Goal: Information Seeking & Learning: Understand process/instructions

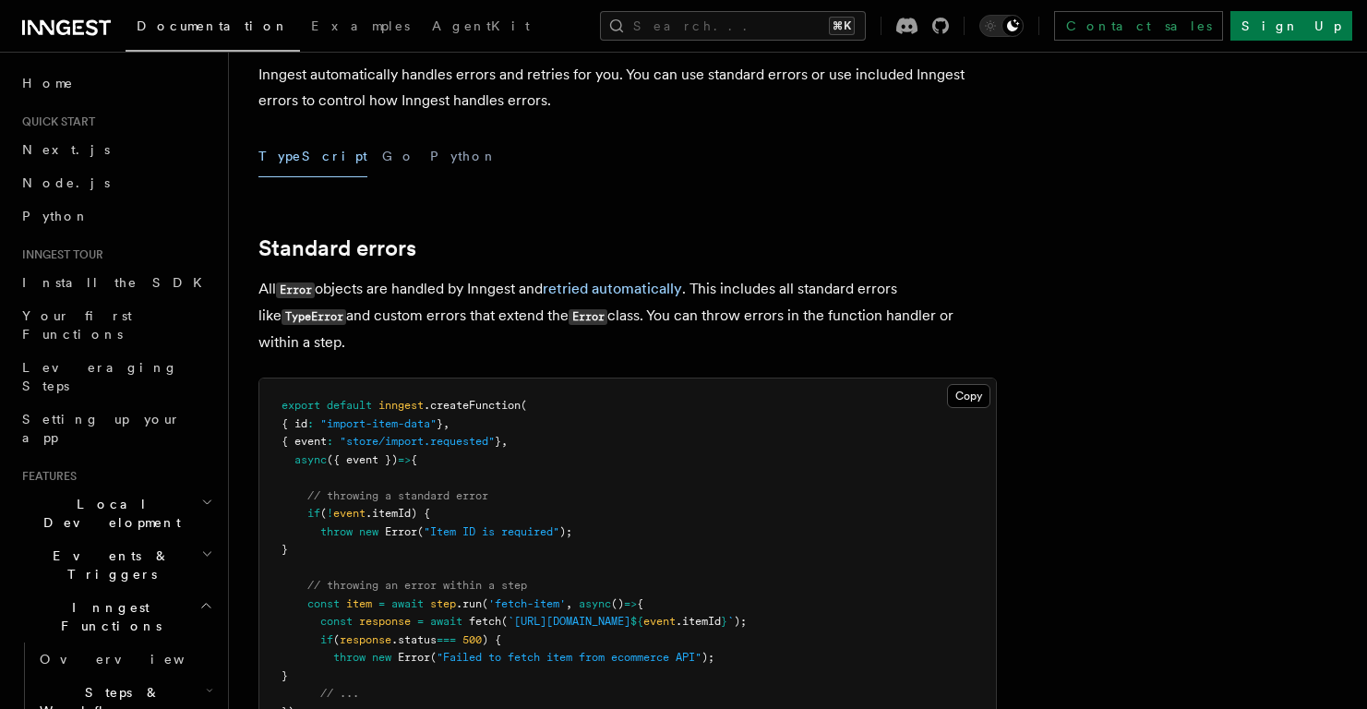
scroll to position [122, 0]
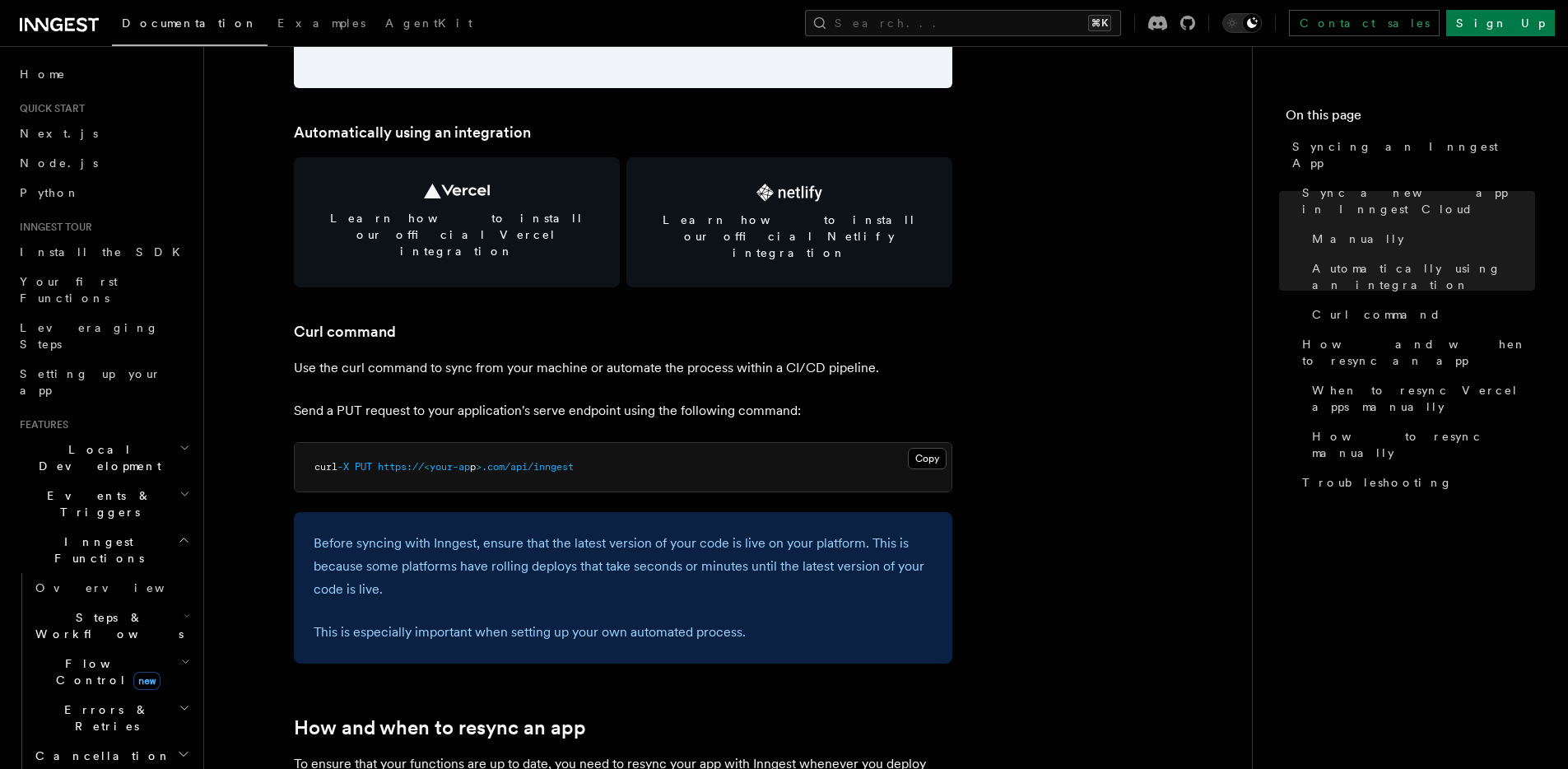
scroll to position [2262, 0]
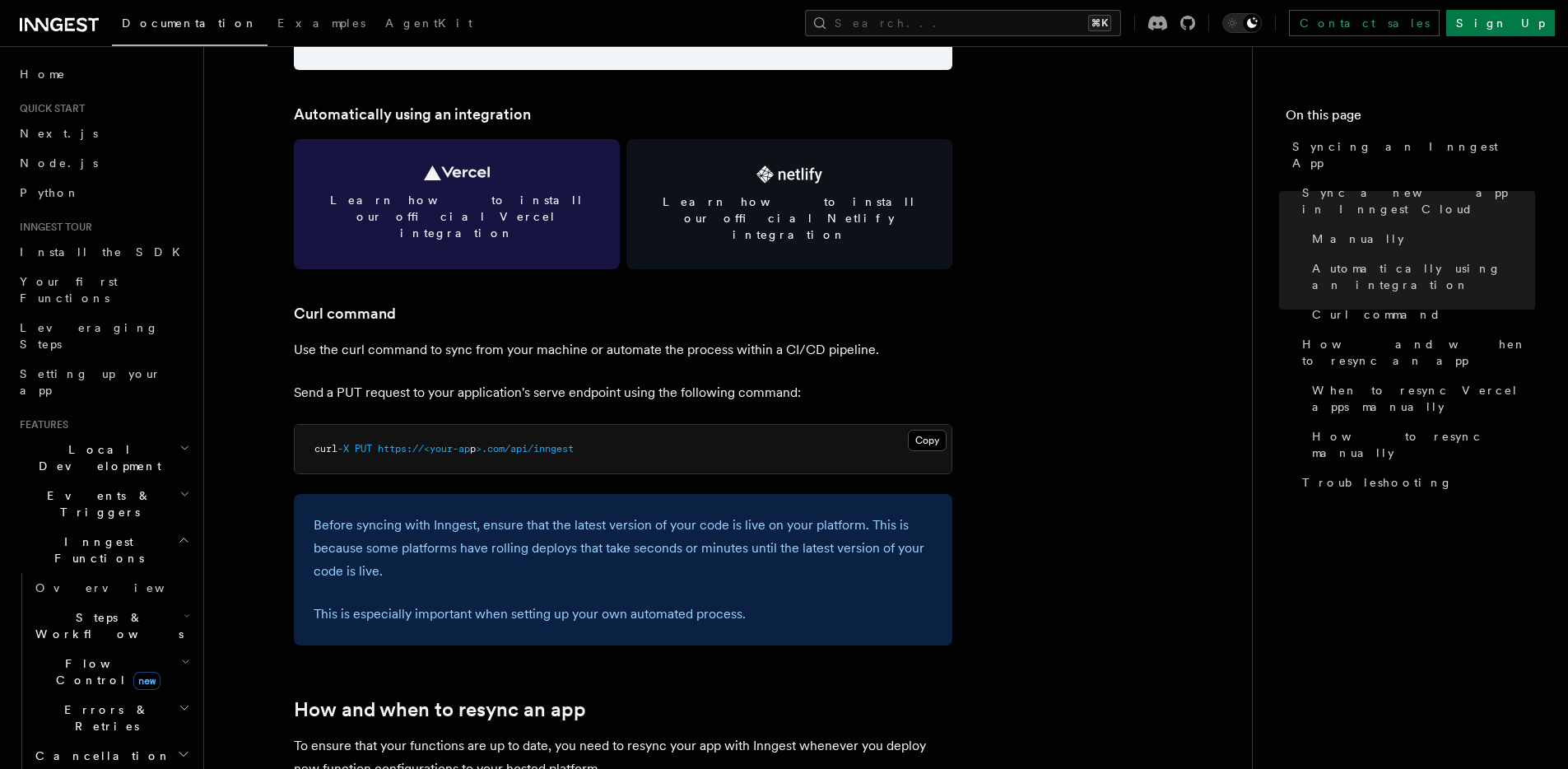
click at [510, 179] on link "Learn how to install our official Vercel integration" at bounding box center [456, 204] width 326 height 130
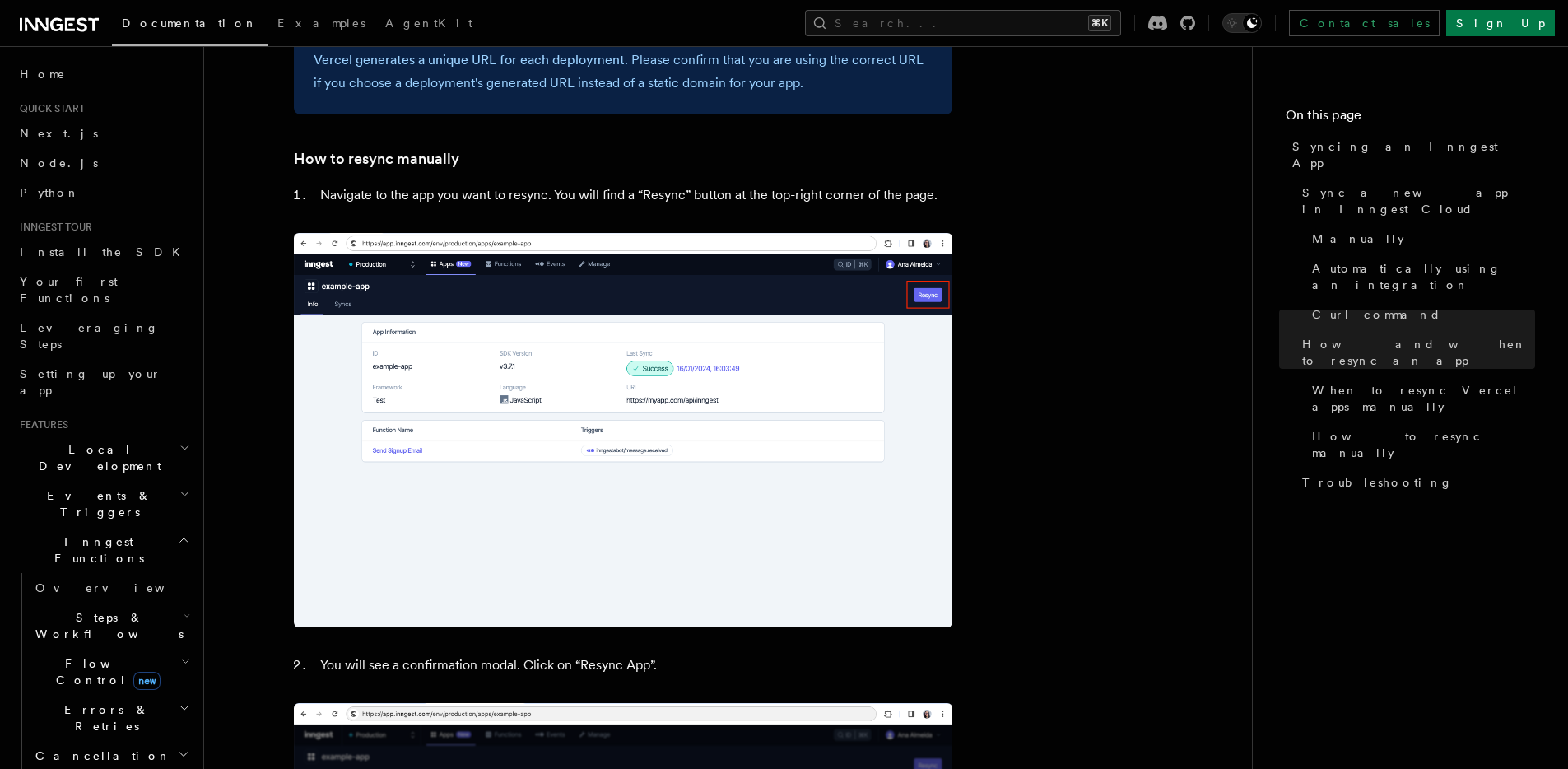
scroll to position [3380, 0]
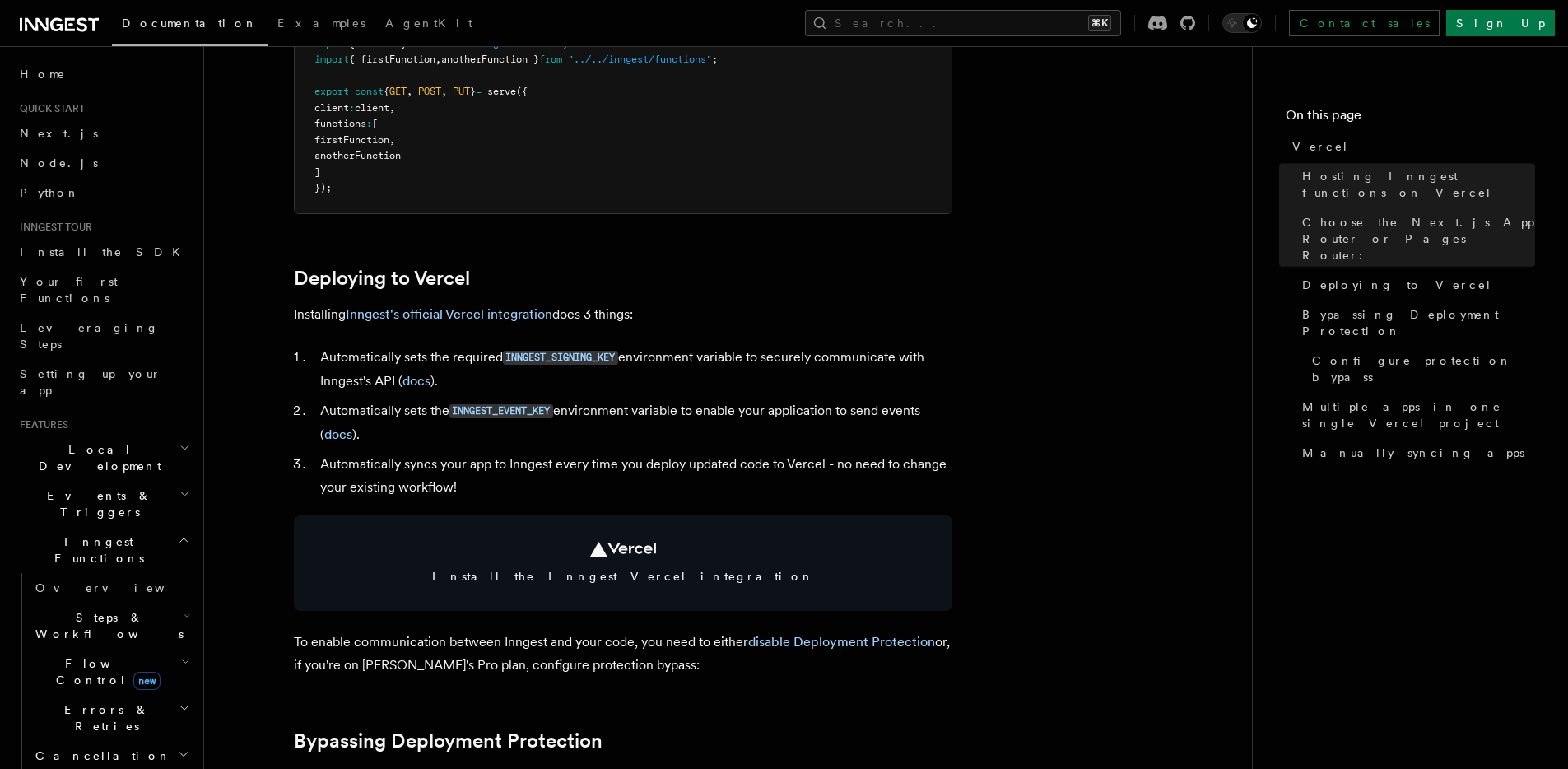
scroll to position [704, 0]
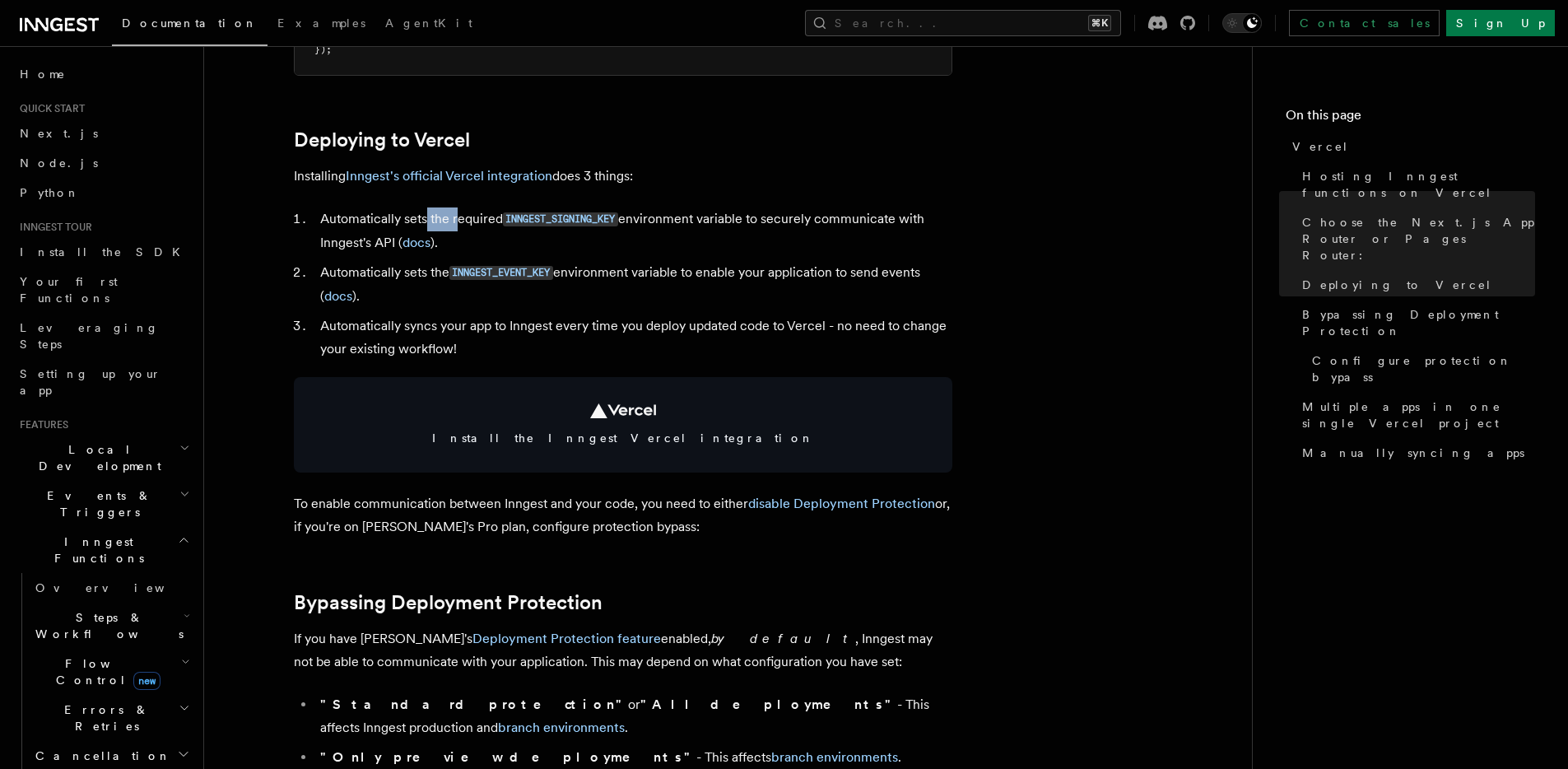
drag, startPoint x: 425, startPoint y: 219, endPoint x: 458, endPoint y: 219, distance: 33.0
click at [458, 219] on li "Automatically sets the required INNGEST_SIGNING_KEY environment variable to sec…" at bounding box center [633, 231] width 637 height 47
click at [717, 222] on li "Automatically sets the required INNGEST_SIGNING_KEY environment variable to sec…" at bounding box center [633, 231] width 637 height 47
drag, startPoint x: 333, startPoint y: 223, endPoint x: 434, endPoint y: 212, distance: 101.6
click at [427, 212] on li "Automatically sets the required INNGEST_SIGNING_KEY environment variable to sec…" at bounding box center [633, 231] width 637 height 47
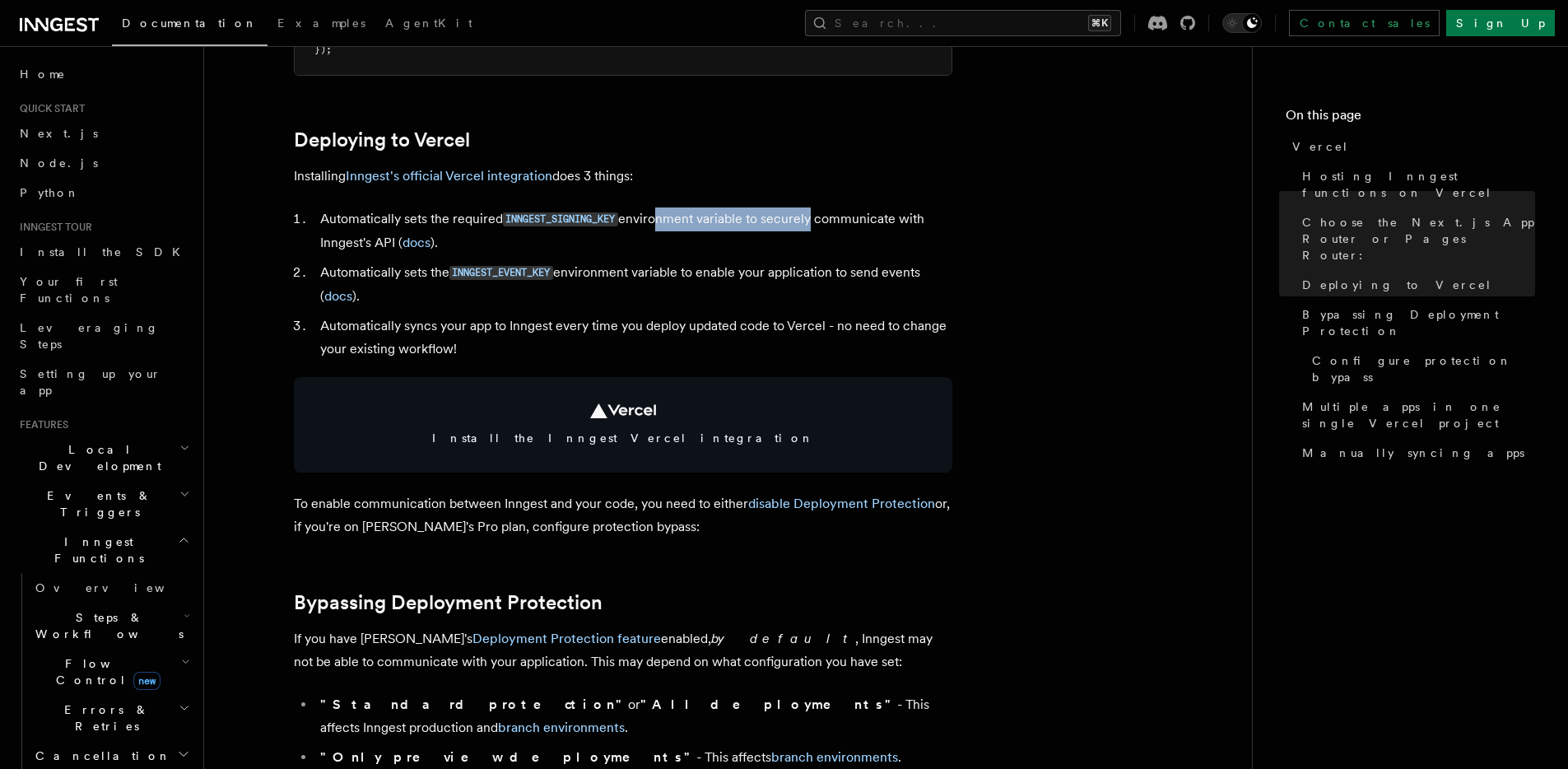
drag, startPoint x: 655, startPoint y: 222, endPoint x: 811, endPoint y: 220, distance: 156.0
click at [811, 220] on li "Automatically sets the required INNGEST_SIGNING_KEY environment variable to sec…" at bounding box center [633, 231] width 637 height 47
drag, startPoint x: 860, startPoint y: 219, endPoint x: 878, endPoint y: 211, distance: 19.7
click at [910, 216] on li "Automatically sets the required INNGEST_SIGNING_KEY environment variable to sec…" at bounding box center [633, 231] width 637 height 47
drag, startPoint x: 483, startPoint y: 325, endPoint x: 540, endPoint y: 324, distance: 57.0
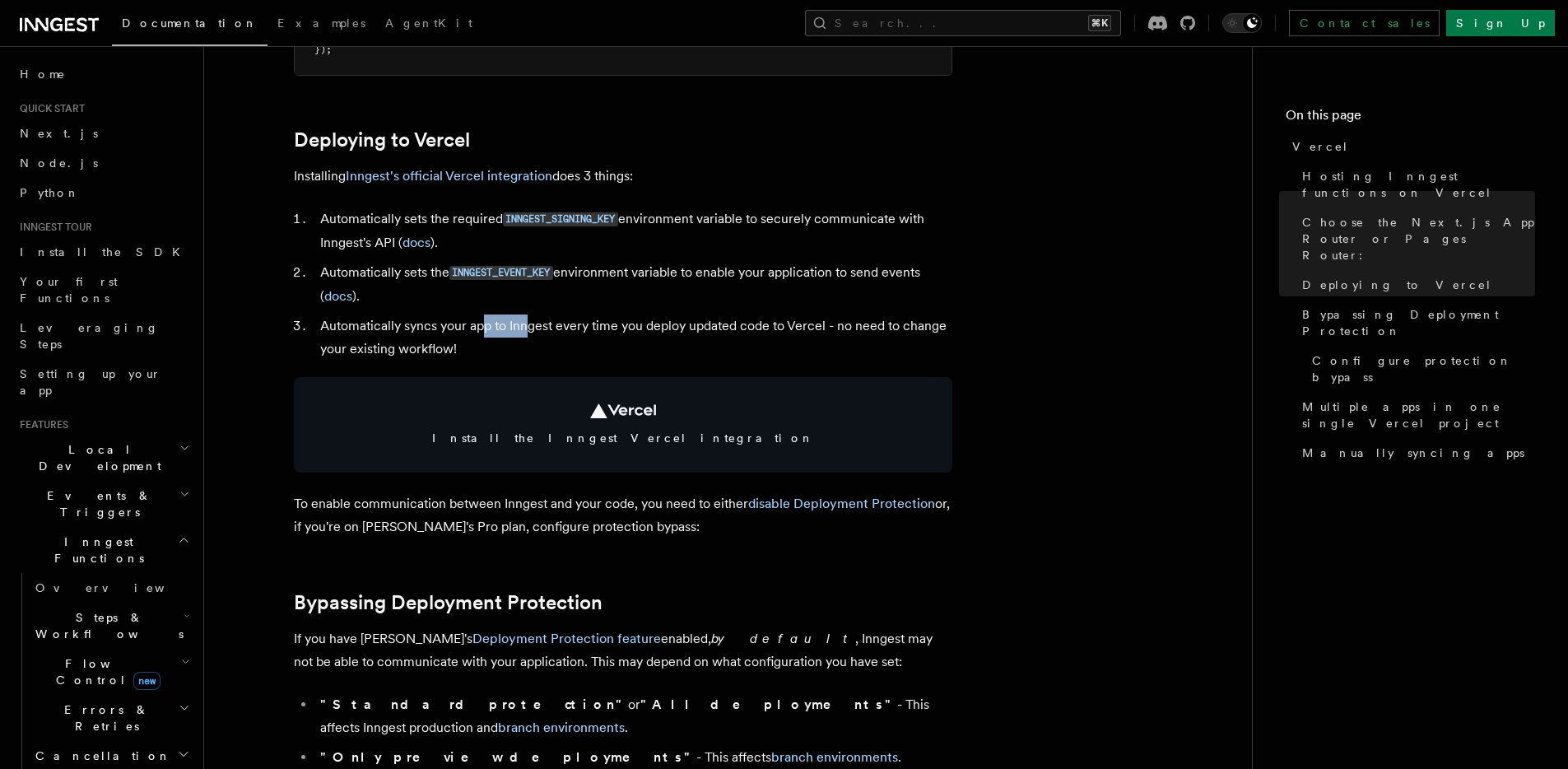
click at [528, 325] on li "Automatically syncs your app to Inngest every time you deploy updated code to V…" at bounding box center [633, 338] width 637 height 46
drag, startPoint x: 598, startPoint y: 326, endPoint x: 631, endPoint y: 326, distance: 33.0
click at [631, 326] on li "Automatically syncs your app to Inngest every time you deploy updated code to V…" at bounding box center [633, 338] width 637 height 46
drag, startPoint x: 708, startPoint y: 326, endPoint x: 739, endPoint y: 325, distance: 31.0
click at [737, 326] on li "Automatically syncs your app to Inngest every time you deploy updated code to V…" at bounding box center [633, 338] width 637 height 46
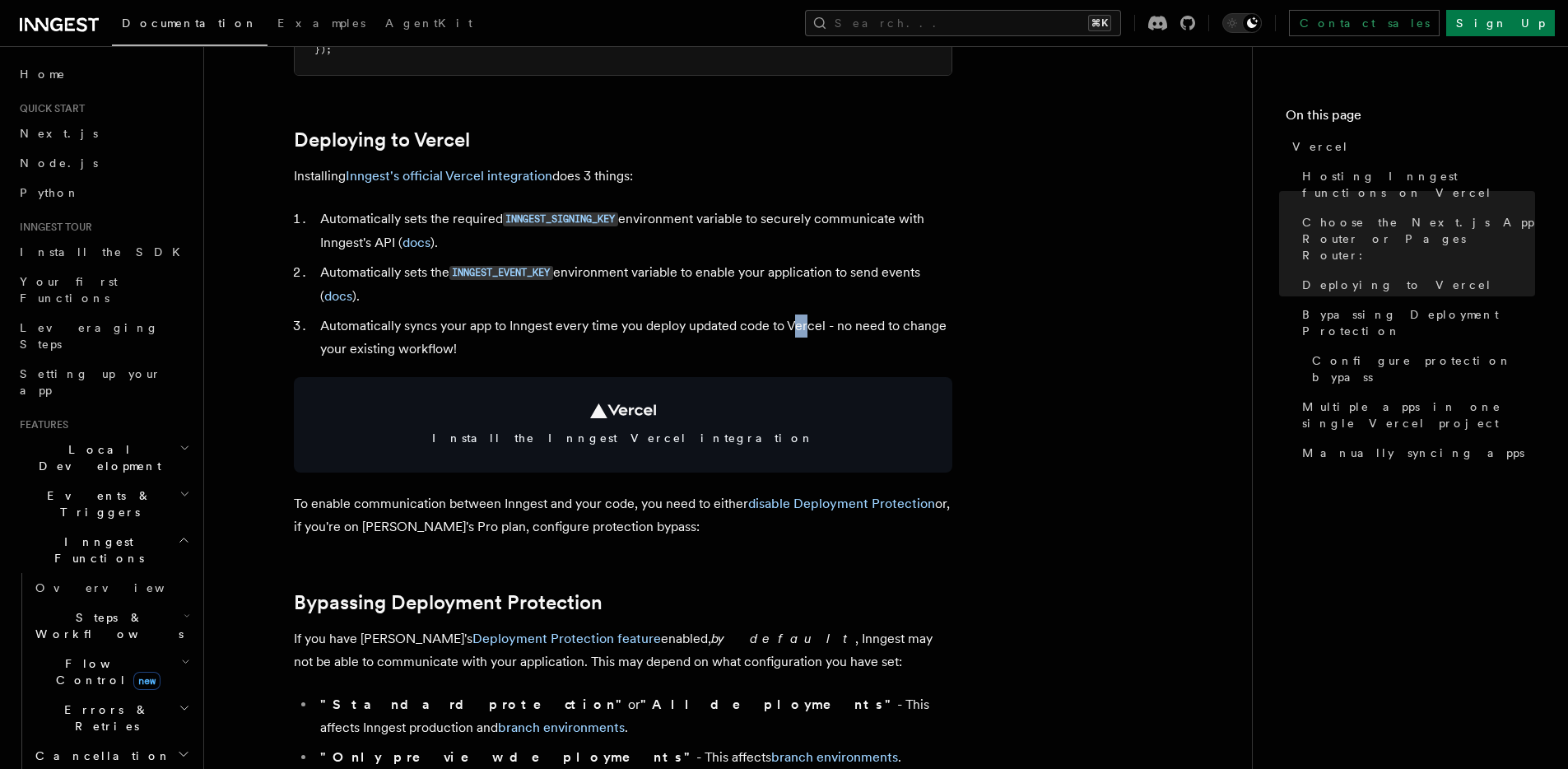
drag, startPoint x: 795, startPoint y: 322, endPoint x: 805, endPoint y: 323, distance: 10.0
click at [805, 323] on li "Automatically syncs your app to Inngest every time you deploy updated code to V…" at bounding box center [633, 338] width 637 height 46
drag, startPoint x: 846, startPoint y: 325, endPoint x: 886, endPoint y: 324, distance: 40.0
click at [886, 324] on li "Automatically syncs your app to Inngest every time you deploy updated code to V…" at bounding box center [633, 338] width 637 height 46
drag, startPoint x: 351, startPoint y: 346, endPoint x: 444, endPoint y: 343, distance: 93.0
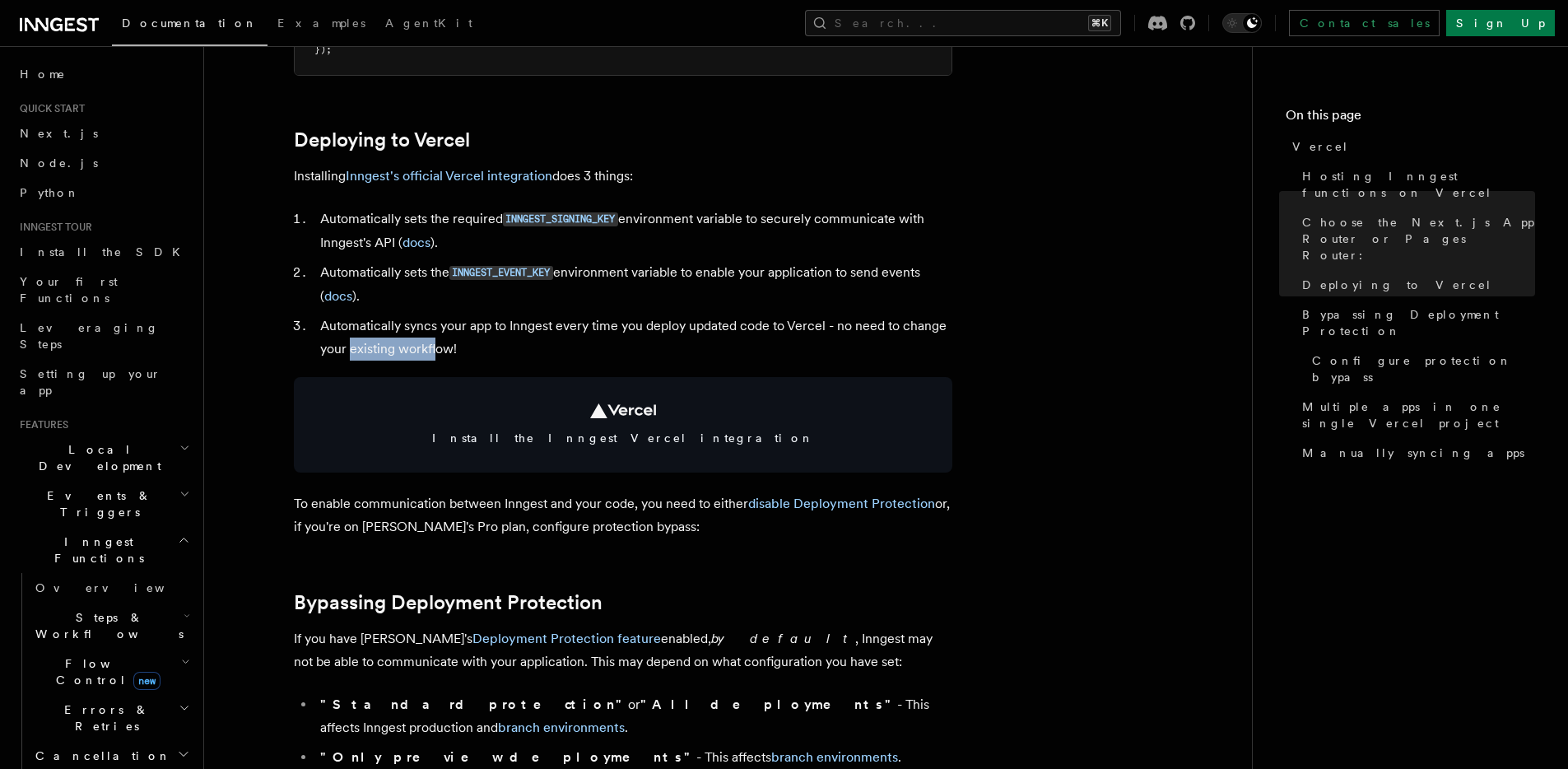
click at [438, 343] on li "Automatically syncs your app to Inngest every time you deploy updated code to V…" at bounding box center [633, 338] width 637 height 46
click at [450, 343] on li "Automatically syncs your app to Inngest every time you deploy updated code to V…" at bounding box center [633, 338] width 637 height 46
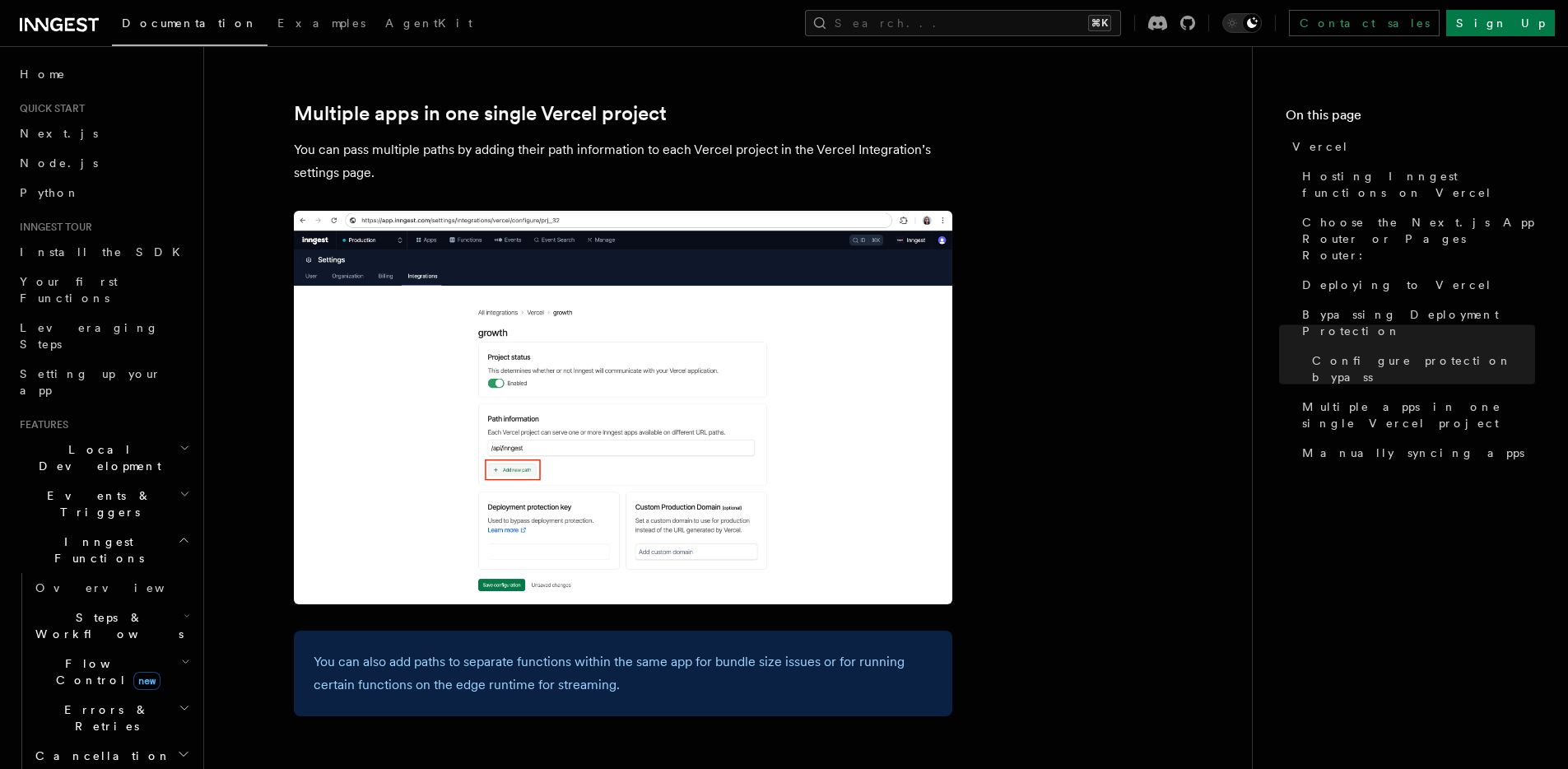
scroll to position [2110, 0]
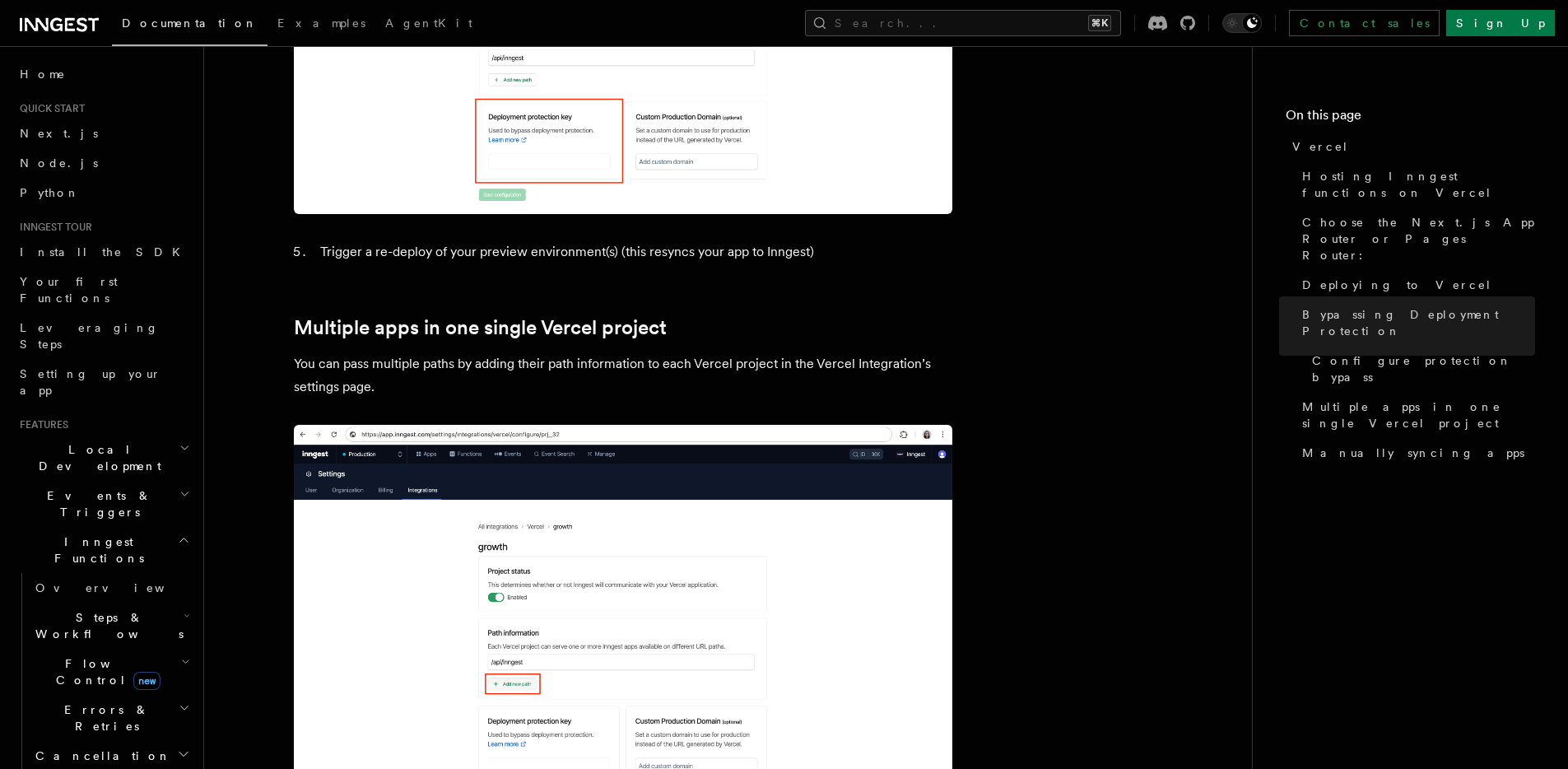
click at [78, 15] on icon at bounding box center [59, 25] width 79 height 20
